Goal: Share content: Share content

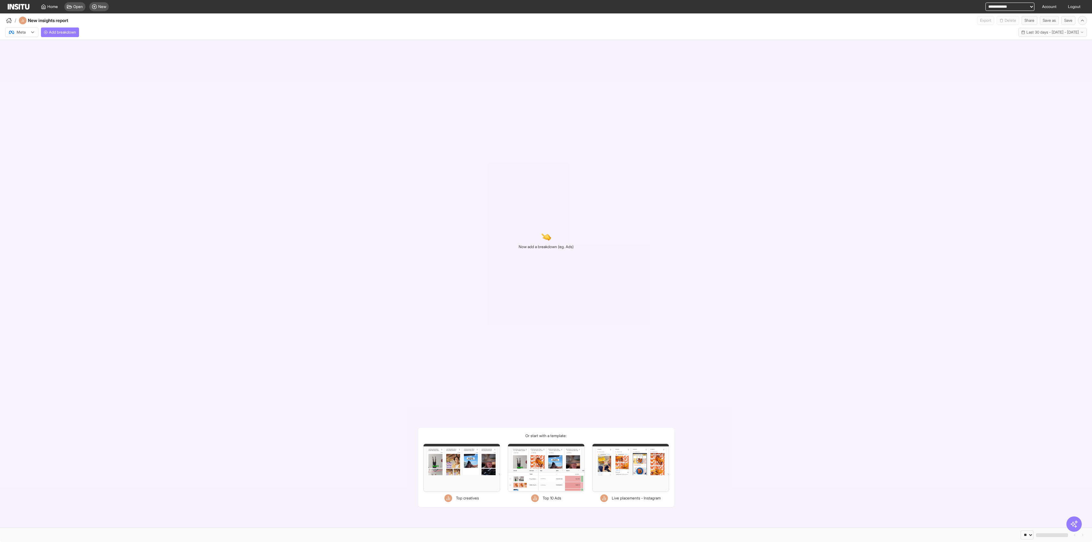
select select "**"
click at [67, 34] on span "Add breakdown" at bounding box center [62, 32] width 27 height 5
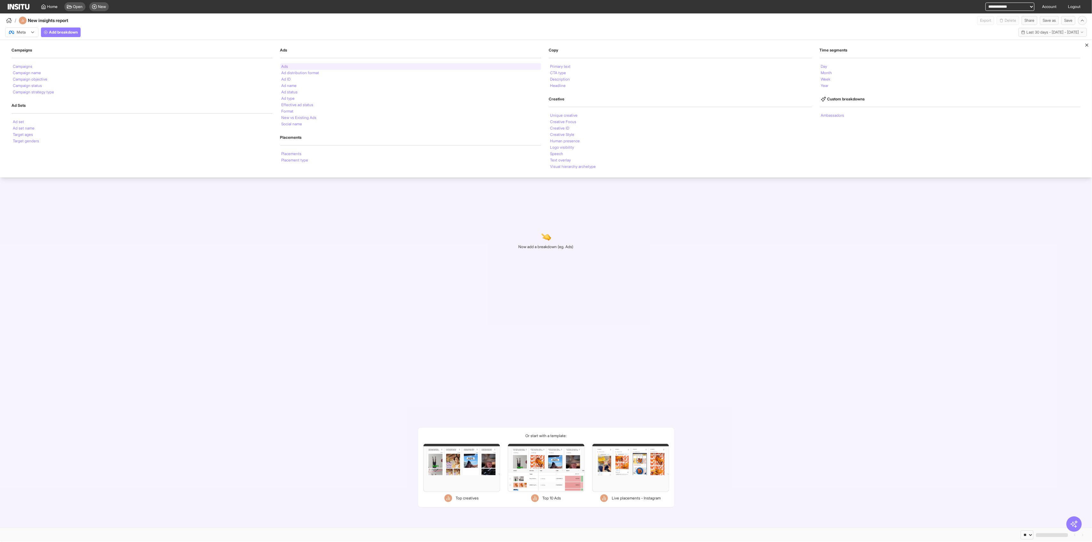
click at [335, 67] on div "Ads" at bounding box center [410, 66] width 261 height 6
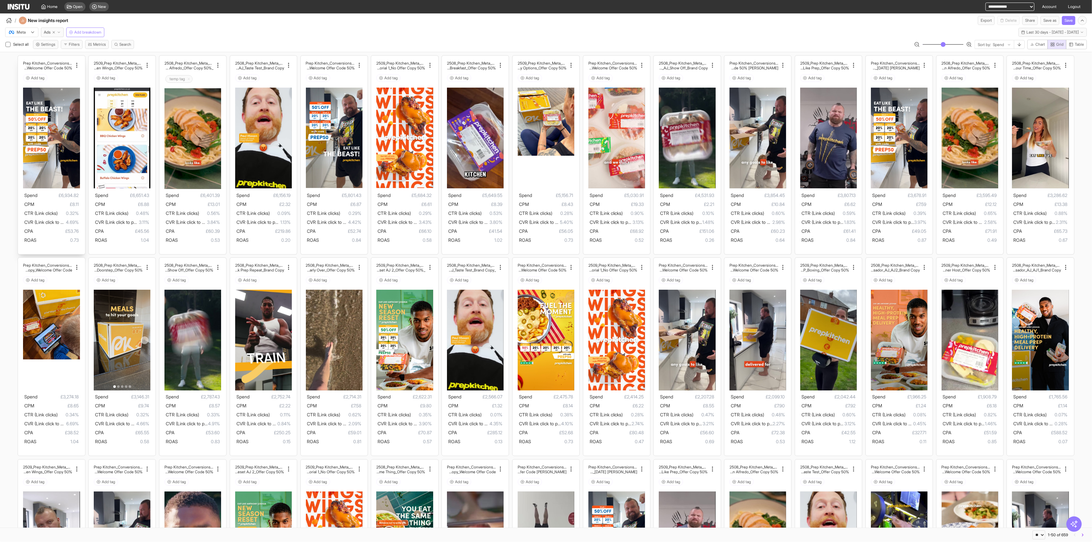
click at [60, 183] on img at bounding box center [51, 138] width 57 height 101
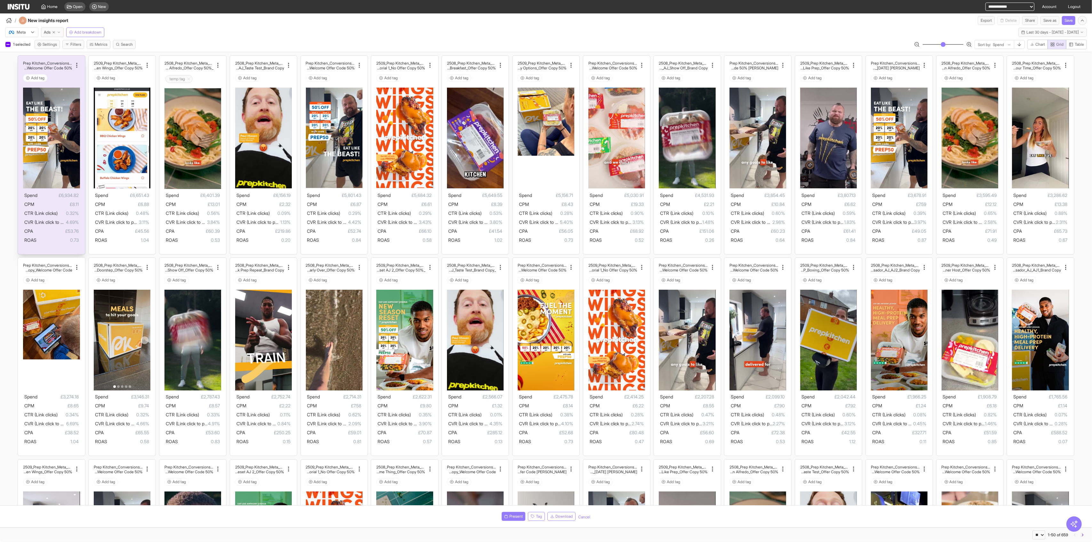
click at [60, 183] on img at bounding box center [51, 138] width 57 height 101
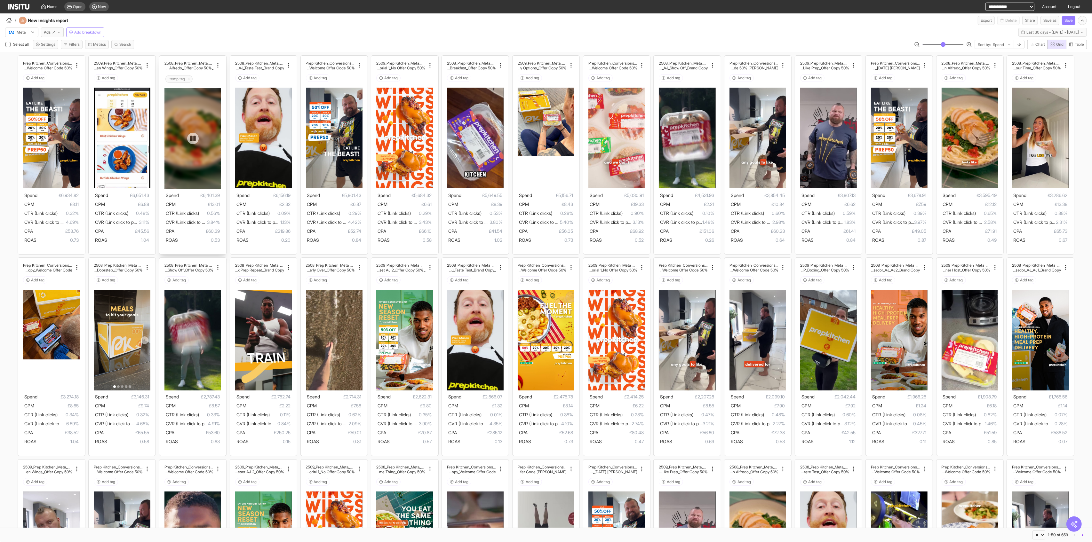
click at [202, 179] on div at bounding box center [192, 138] width 57 height 101
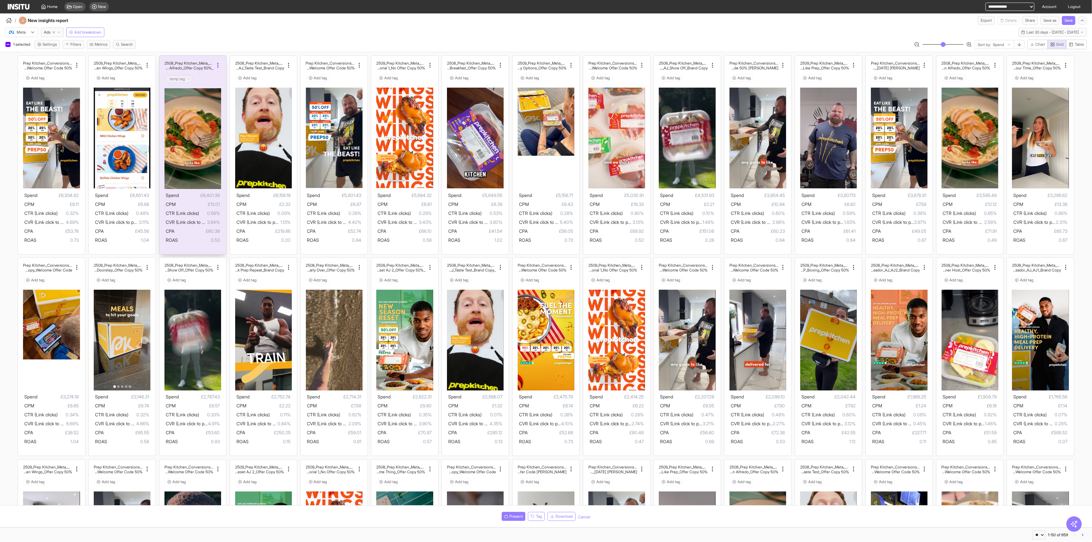
click at [216, 62] on icon at bounding box center [218, 65] width 6 height 6
click at [225, 78] on span "Copy name" at bounding box center [230, 79] width 23 height 6
click at [82, 47] on button "Filters" at bounding box center [73, 44] width 22 height 9
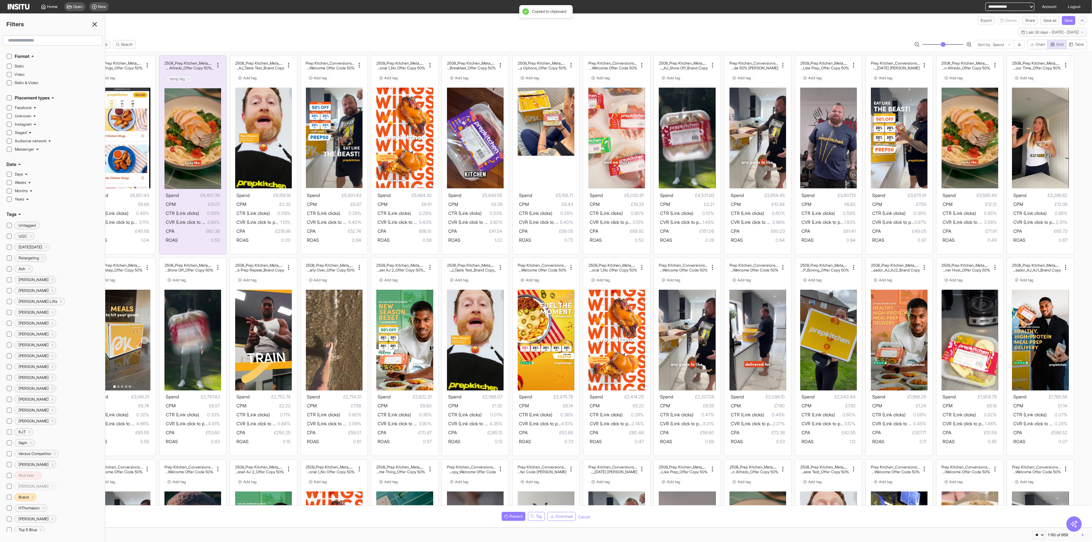
click at [95, 21] on icon at bounding box center [95, 24] width 8 height 8
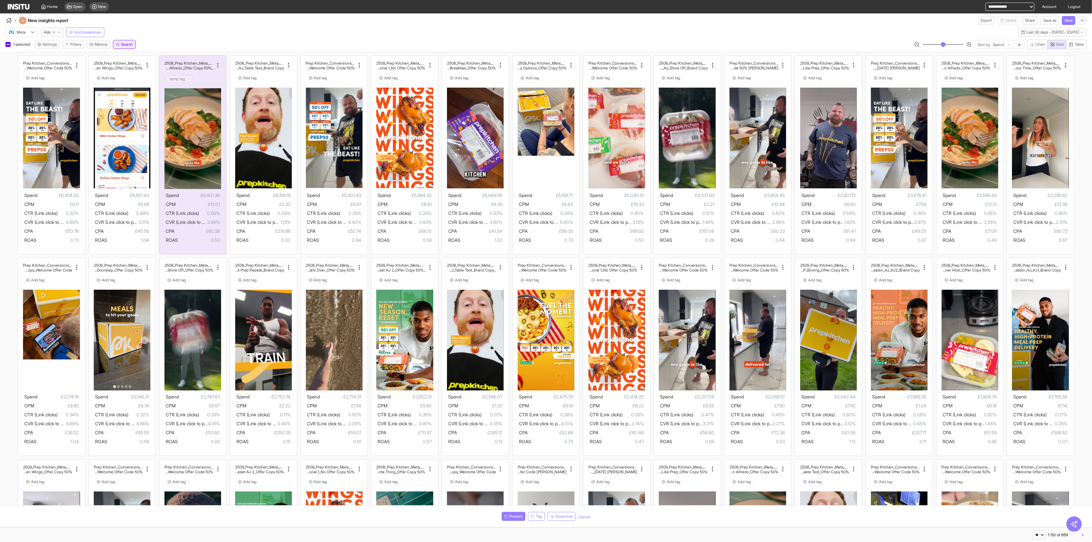
click at [126, 44] on span "Search" at bounding box center [127, 44] width 12 height 5
type input "**********"
click at [124, 52] on input "**" at bounding box center [119, 52] width 10 height 9
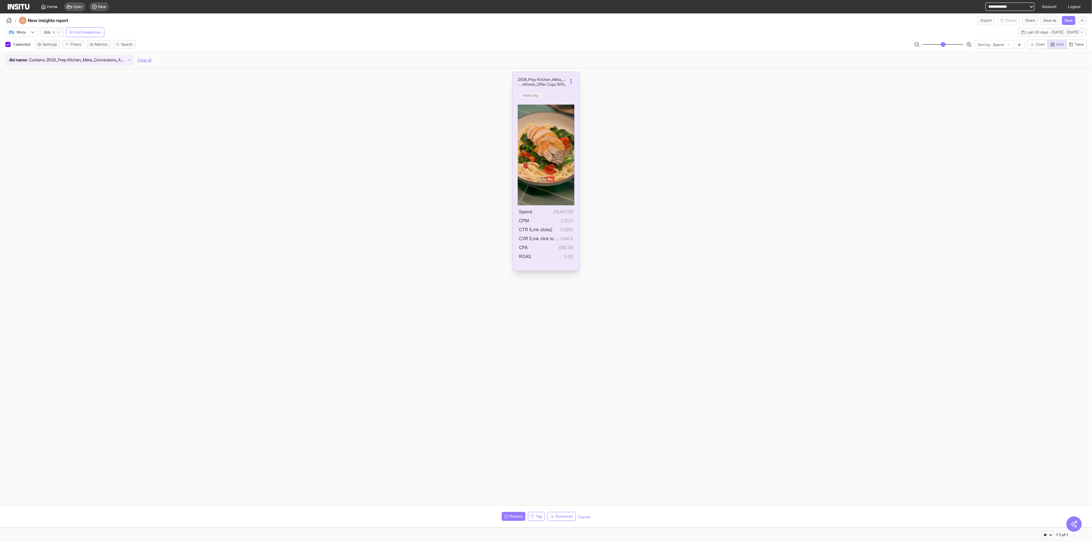
click at [571, 83] on icon at bounding box center [571, 81] width 6 height 6
click at [678, 71] on div "2508_Prep Kitchen_Meta_Conversions_Advantage Shopping _Video_New Meals_None_Chi…" at bounding box center [546, 170] width 1092 height 205
click at [562, 516] on span "Download" at bounding box center [563, 516] width 17 height 5
click at [1025, 20] on button "Share" at bounding box center [1030, 20] width 16 height 9
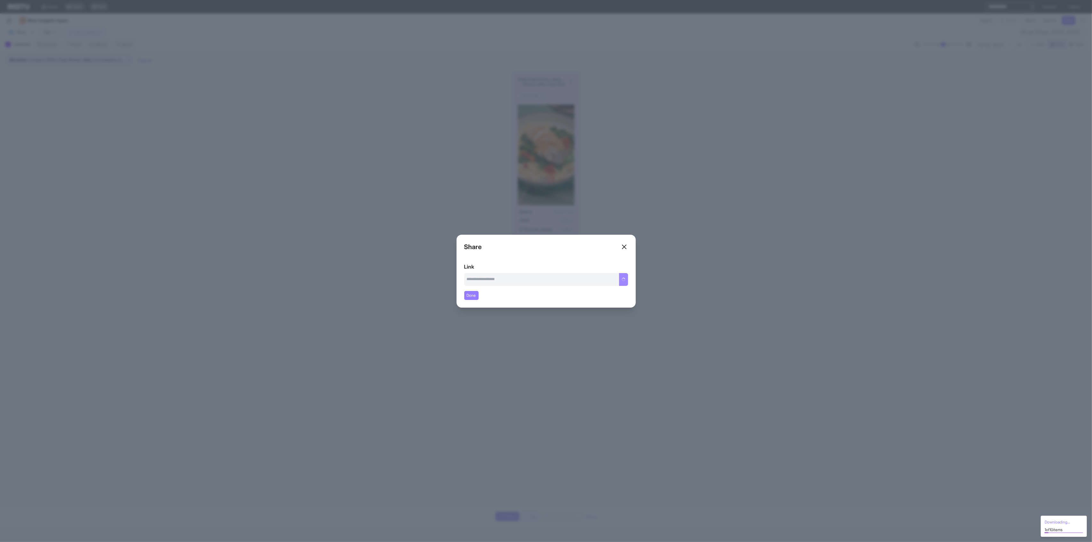
type input "**********"
click at [624, 279] on button "Copy link" at bounding box center [616, 279] width 21 height 13
drag, startPoint x: 758, startPoint y: 254, endPoint x: 790, endPoint y: 258, distance: 32.3
click at [758, 254] on div "Close overlay" at bounding box center [546, 271] width 1092 height 542
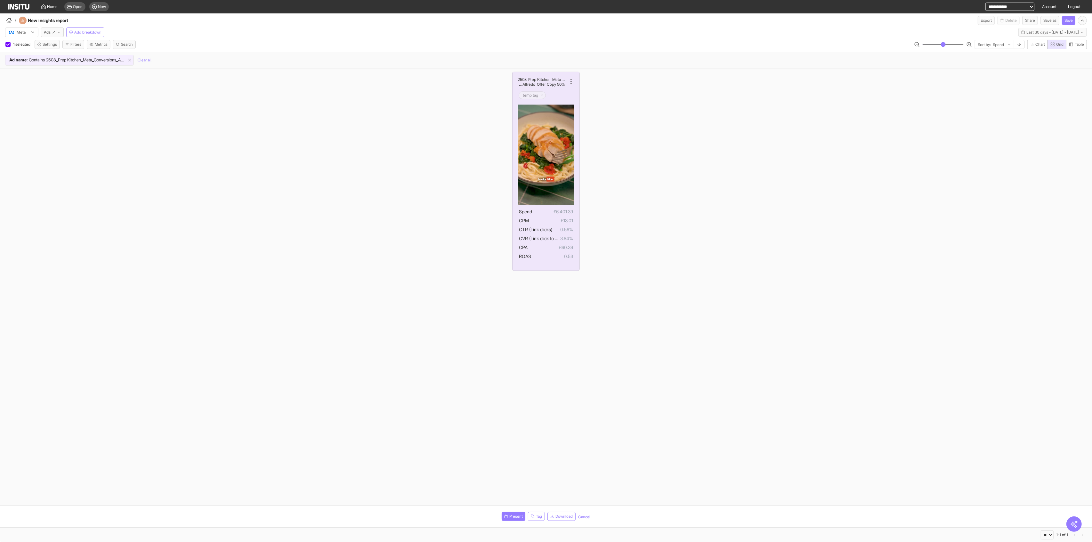
click at [597, 445] on section "2508_Prep Kitchen_Meta_Conversions_Advantage Shopping _Video_New Meals_None_Chi…" at bounding box center [546, 286] width 1092 height 437
